Goal: Task Accomplishment & Management: Complete application form

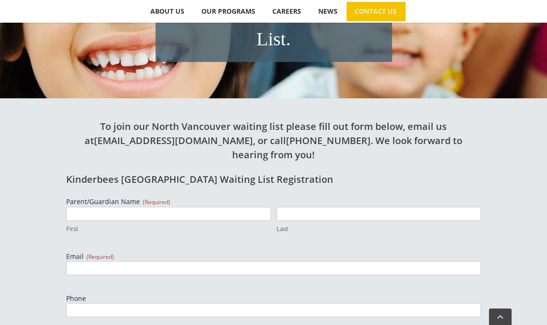
scroll to position [245, 0]
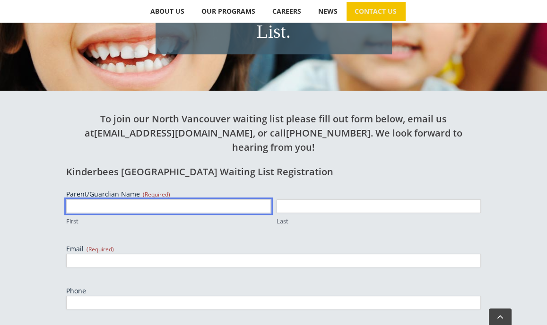
click at [106, 200] on input "First" at bounding box center [168, 207] width 205 height 14
type input "Kailey"
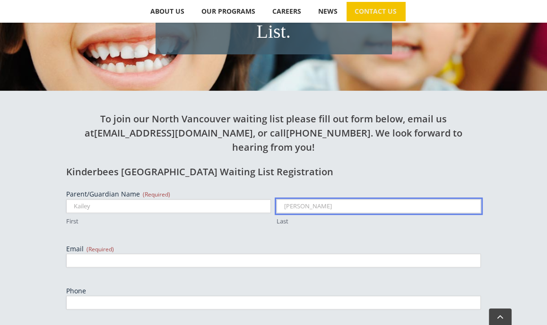
type input "[PERSON_NAME]"
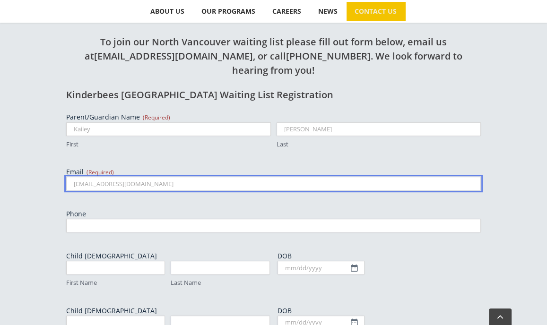
scroll to position [323, 0]
type input "[EMAIL_ADDRESS][DOMAIN_NAME]"
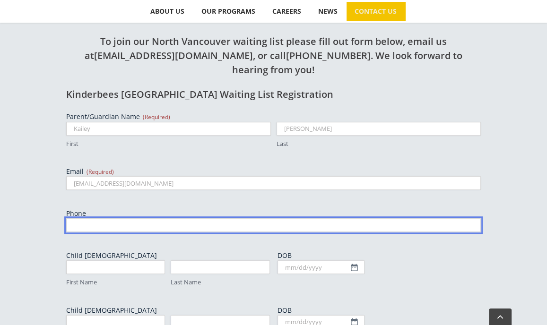
click at [103, 219] on input "Phone" at bounding box center [273, 226] width 415 height 14
type input "6049083267"
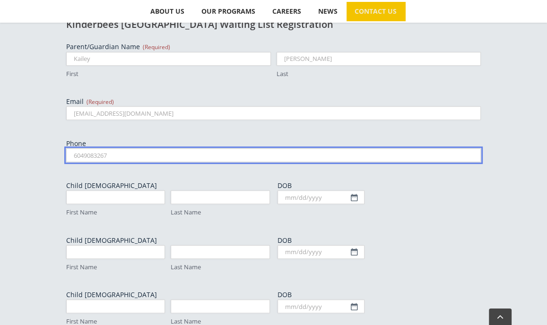
scroll to position [393, 0]
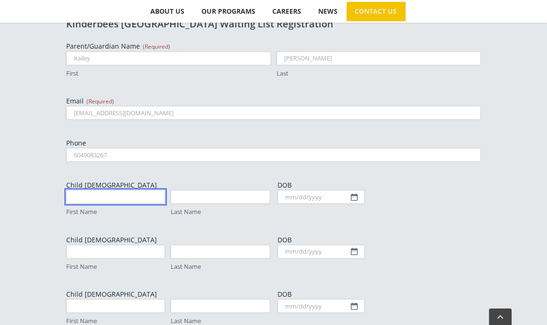
click at [114, 190] on input "First Name" at bounding box center [115, 197] width 99 height 14
type input "Jack"
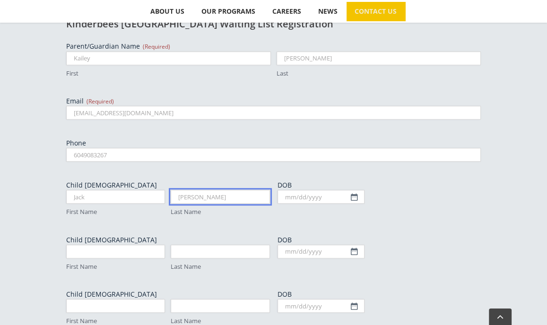
type input "[PERSON_NAME]"
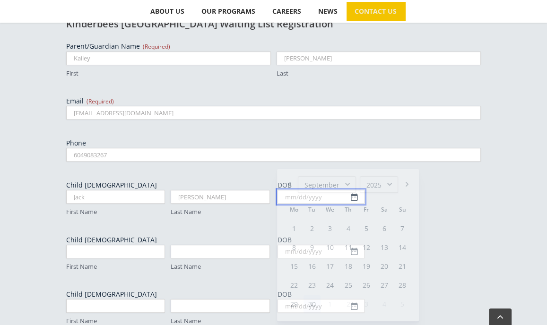
click at [318, 190] on input "DOB" at bounding box center [321, 197] width 87 height 14
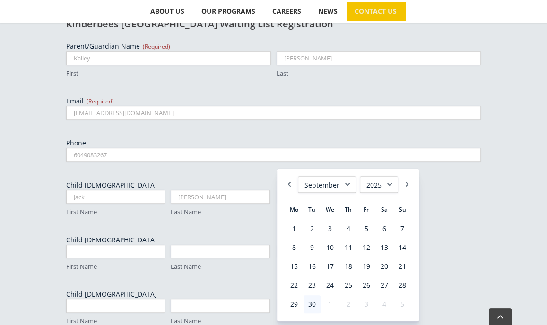
click at [332, 188] on select "January February March April May June July August September October November De…" at bounding box center [327, 184] width 58 height 17
click at [380, 187] on select "1925 1926 1927 1928 1929 1930 1931 1932 1933 1934 1935 1936 1937 1938 1939 1940…" at bounding box center [379, 184] width 38 height 17
click at [310, 244] on link "6" at bounding box center [312, 248] width 17 height 18
type input "[DATE]"
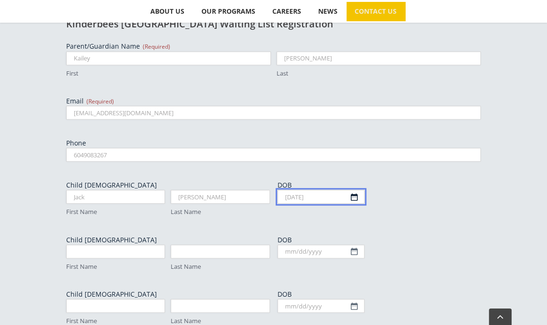
scroll to position [556, 0]
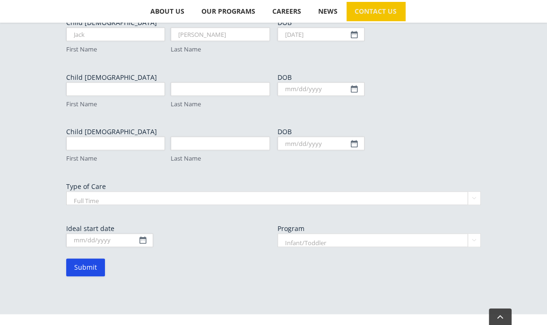
click at [116, 192] on select "Full Time Part Time" at bounding box center [273, 199] width 415 height 14
select select "Part Time"
click at [66, 192] on select "Full Time Part Time" at bounding box center [273, 199] width 415 height 14
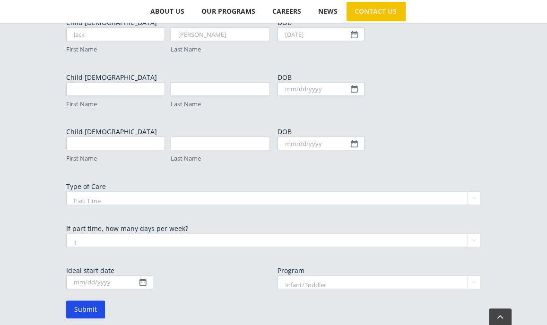
click at [140, 234] on select "1 2 3 4 5" at bounding box center [273, 241] width 415 height 14
select select "3"
click at [66, 234] on select "1 2 3 4 5" at bounding box center [273, 241] width 415 height 14
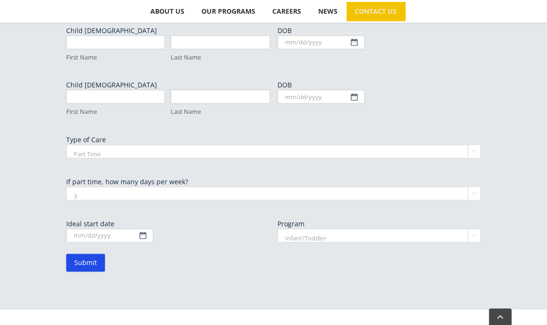
scroll to position [611, 0]
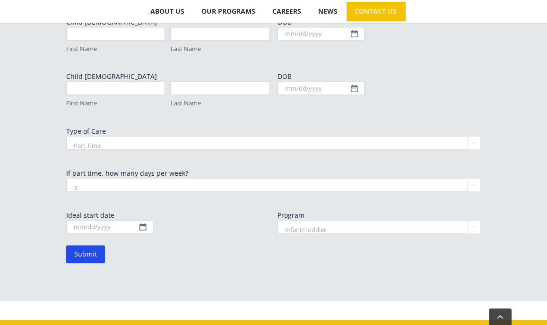
click at [104, 136] on select "Full Time Part Time" at bounding box center [273, 143] width 415 height 14
select select "Full Time"
click at [66, 136] on select "Full Time Part Time" at bounding box center [273, 143] width 415 height 14
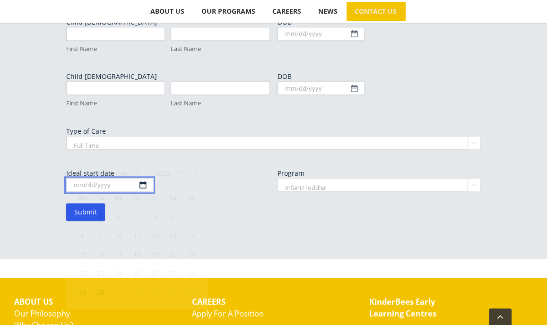
click at [117, 178] on input "Ideal start date" at bounding box center [109, 185] width 87 height 14
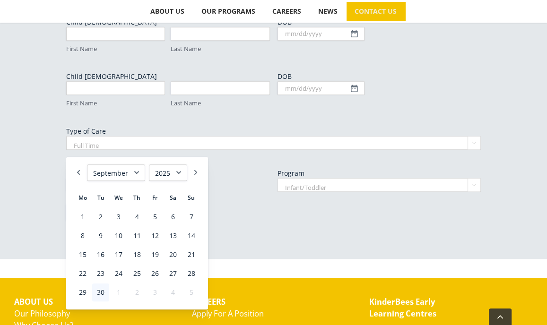
click at [168, 176] on select "1925 1926 1927 1928 1929 1930 1931 1932 1933 1934 1935 1936 1937 1938 1939 1940…" at bounding box center [168, 173] width 38 height 17
click at [125, 171] on select "January February March April May June July August September October November De…" at bounding box center [116, 173] width 58 height 17
click at [100, 234] on link "5" at bounding box center [100, 236] width 17 height 18
type input "[DATE]"
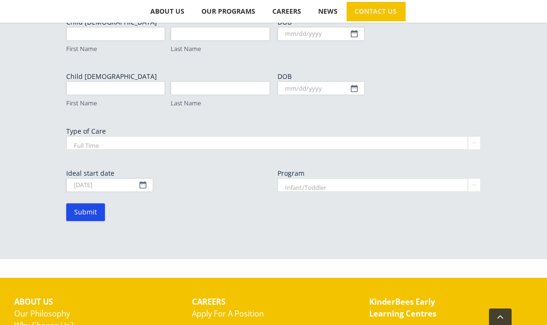
click at [335, 178] on select "Infant/Toddler Preschool" at bounding box center [380, 185] width 204 height 14
click at [278, 178] on select "Infant/Toddler Preschool" at bounding box center [380, 185] width 204 height 14
click at [88, 203] on input "Submit" at bounding box center [85, 212] width 39 height 18
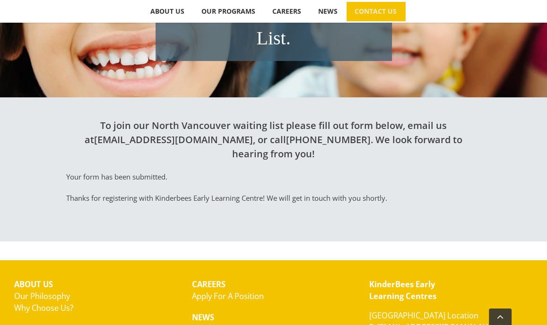
scroll to position [238, 0]
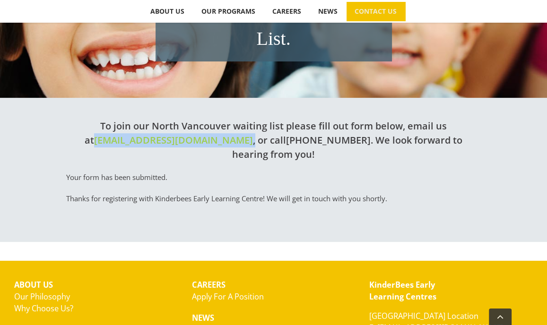
drag, startPoint x: 186, startPoint y: 114, endPoint x: 92, endPoint y: 113, distance: 94.2
click at [92, 119] on h2 "To join our North Vancouver waiting list please fill out form below, email us a…" at bounding box center [273, 140] width 415 height 43
copy h2 "hello@kinderbees.ca ,"
